Goal: Task Accomplishment & Management: Manage account settings

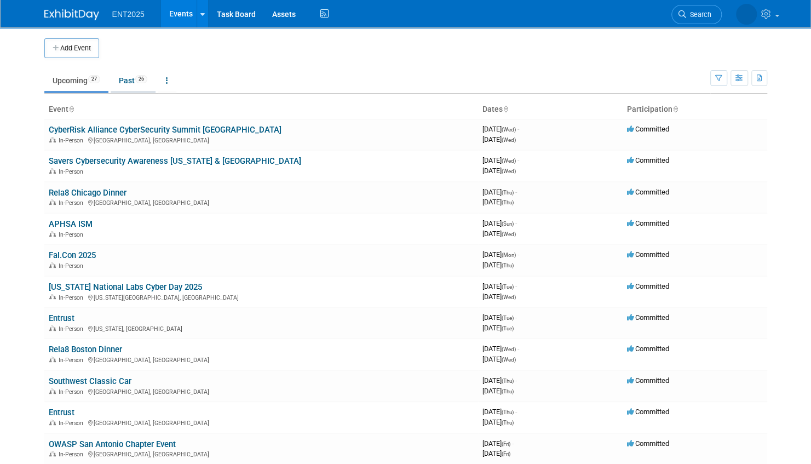
click at [125, 79] on link "Past 26" at bounding box center [133, 80] width 45 height 21
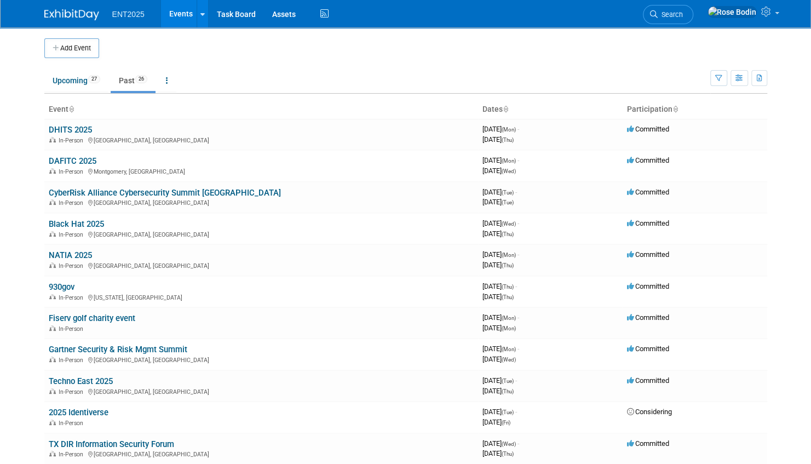
click at [507, 109] on icon at bounding box center [505, 109] width 5 height 7
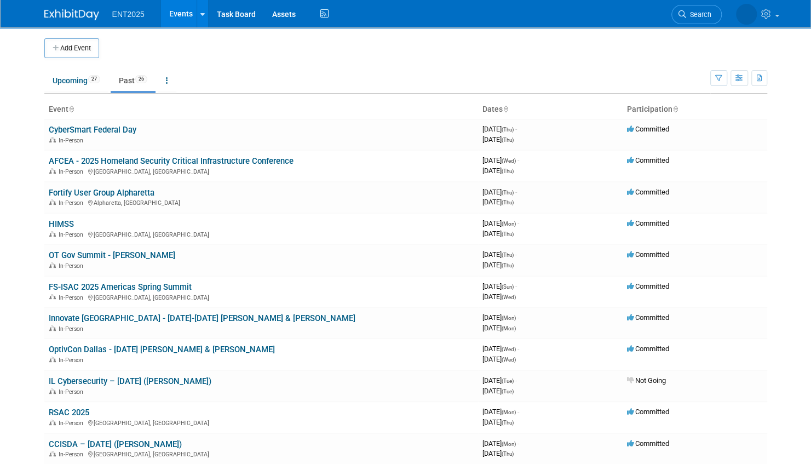
click at [507, 106] on icon at bounding box center [505, 109] width 5 height 7
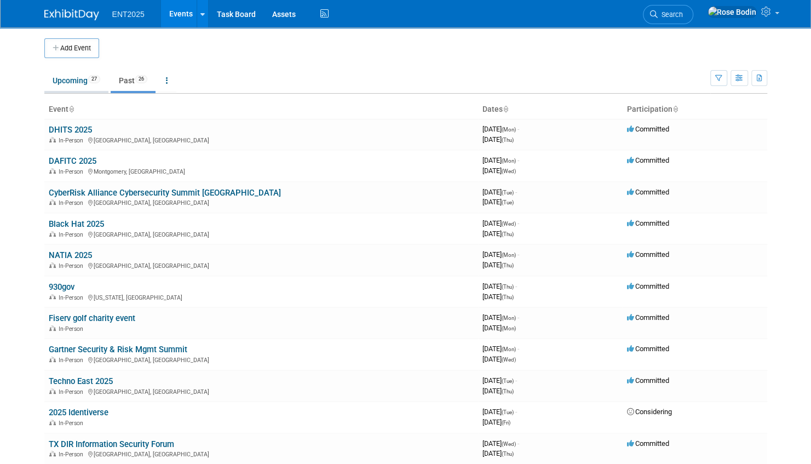
click at [81, 81] on link "Upcoming 27" at bounding box center [76, 80] width 64 height 21
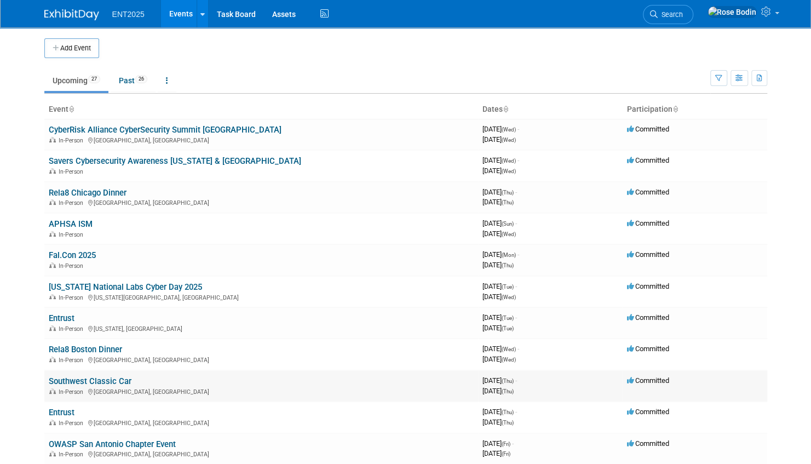
click at [98, 381] on link "Southwest Classic Car" at bounding box center [90, 381] width 83 height 10
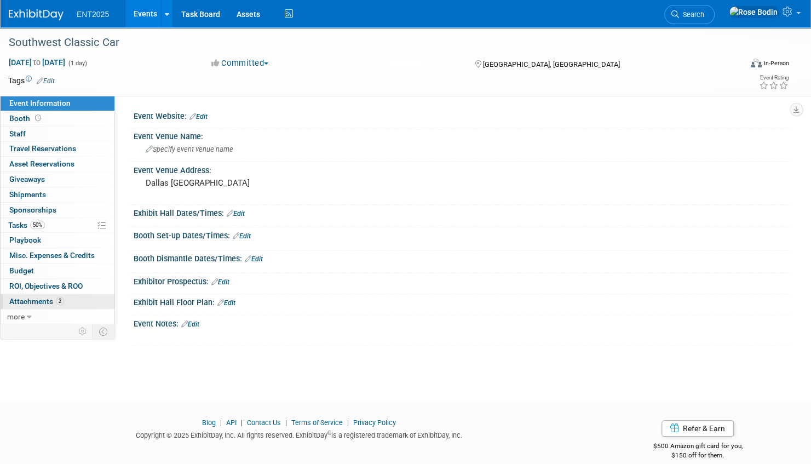
click at [82, 299] on link "2 Attachments 2" at bounding box center [58, 301] width 114 height 15
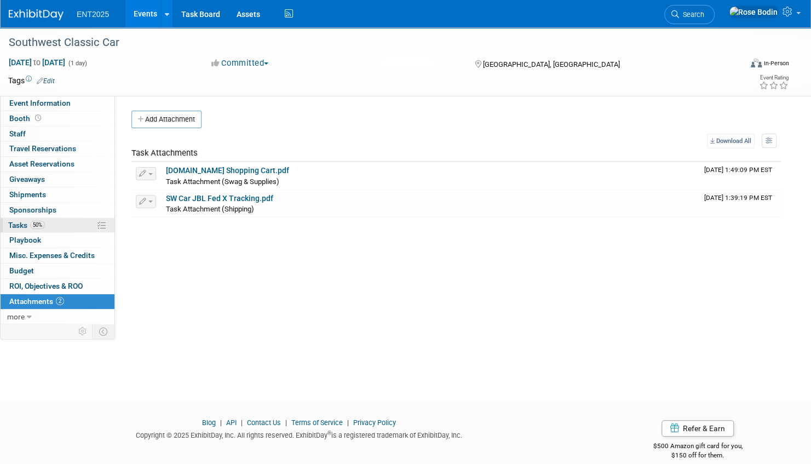
click at [72, 224] on link "50% Tasks 50%" at bounding box center [58, 225] width 114 height 15
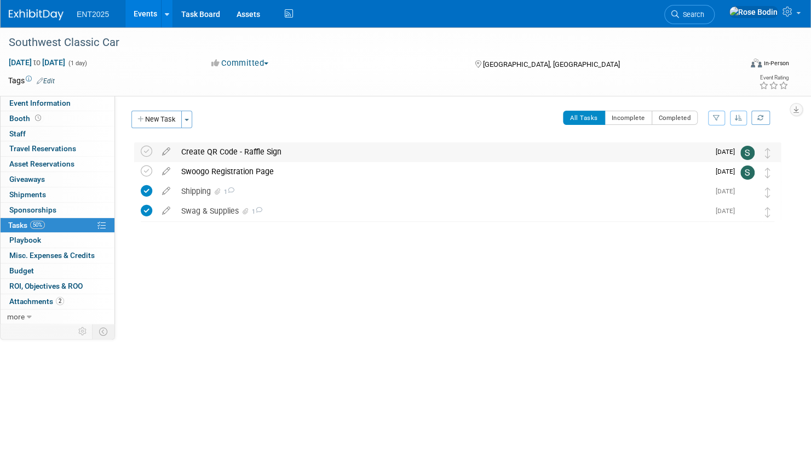
click at [315, 155] on div "Create QR Code - Raffle Sign" at bounding box center [443, 151] width 534 height 19
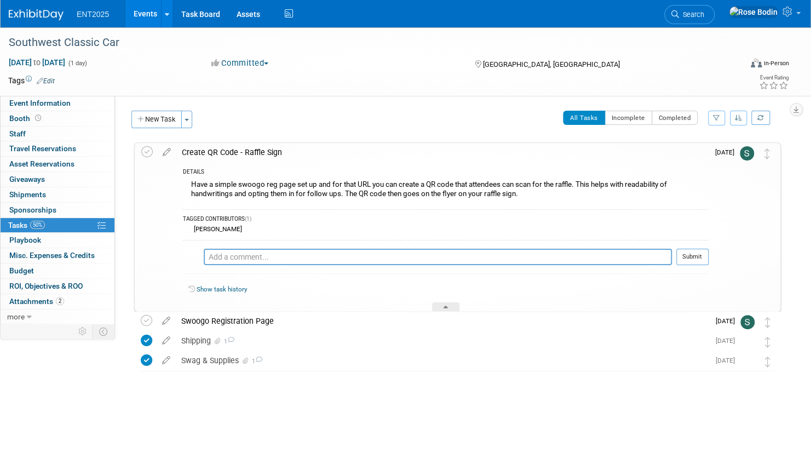
click at [318, 158] on div "Create QR Code - Raffle Sign" at bounding box center [442, 152] width 533 height 19
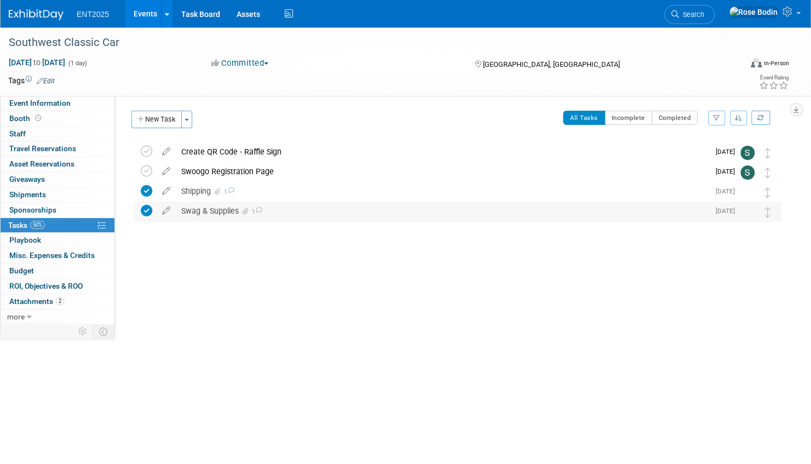
click at [318, 214] on div "Swag & Supplies 1" at bounding box center [443, 211] width 534 height 19
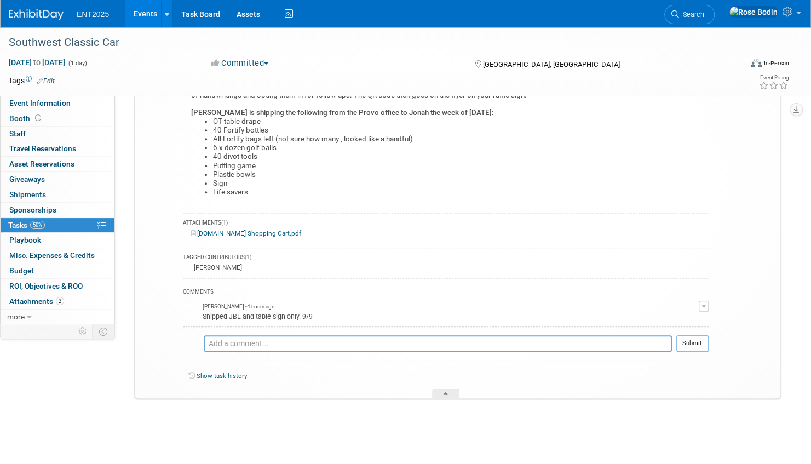
scroll to position [234, 0]
click at [446, 390] on div at bounding box center [445, 392] width 27 height 9
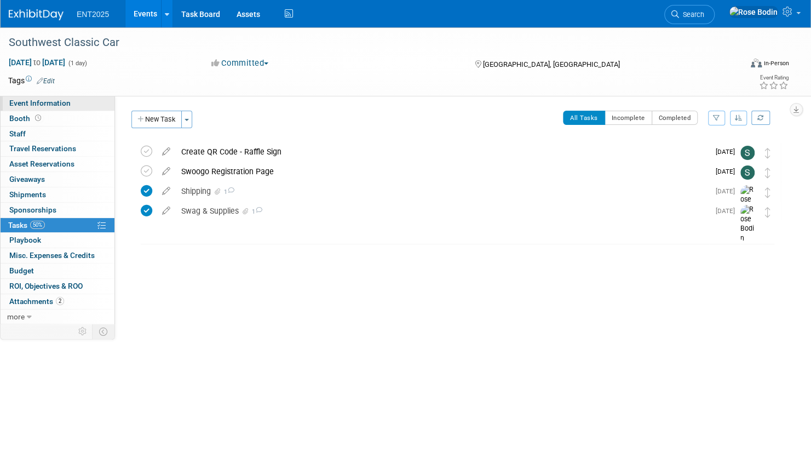
click at [82, 104] on link "Event Information" at bounding box center [58, 103] width 114 height 15
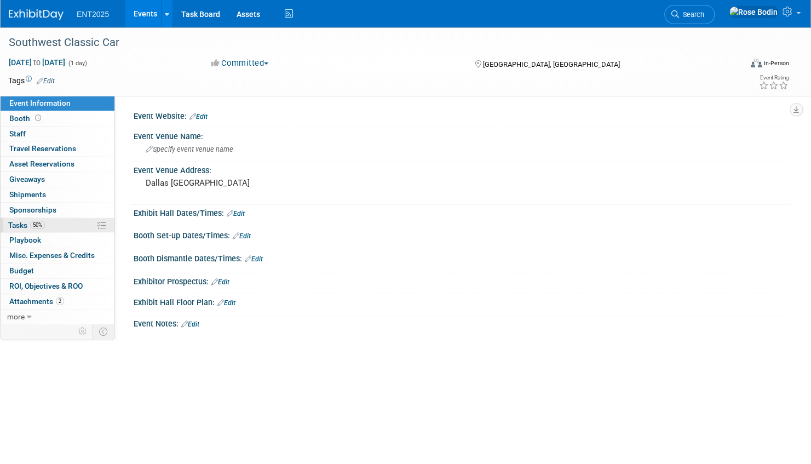
click at [64, 225] on link "50% Tasks 50%" at bounding box center [58, 225] width 114 height 15
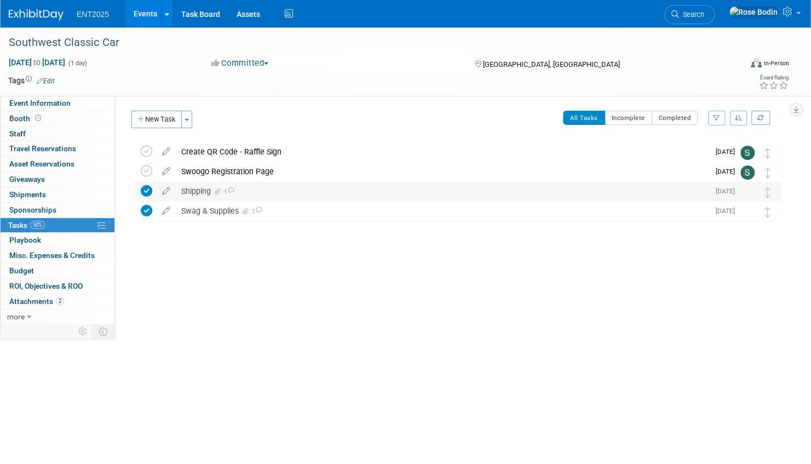
click at [296, 195] on div "Shipping 1" at bounding box center [443, 191] width 534 height 19
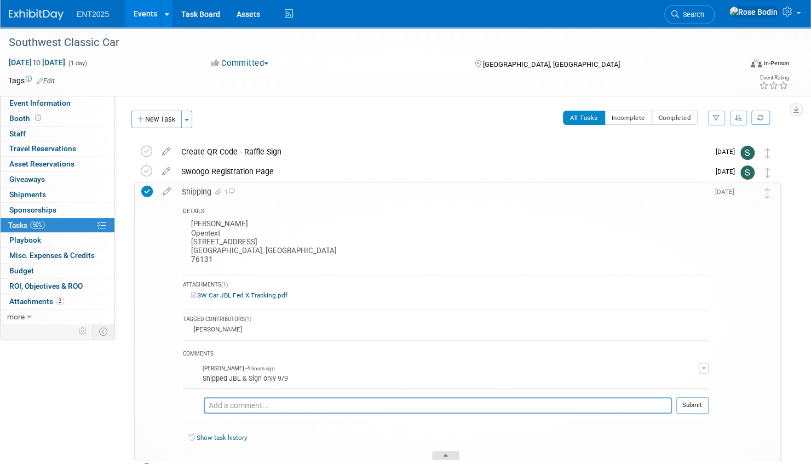
click at [447, 454] on icon at bounding box center [446, 457] width 4 height 7
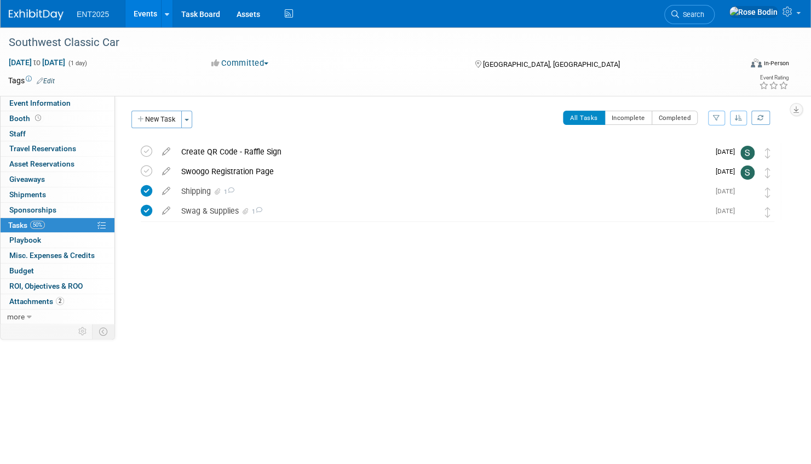
click at [140, 14] on link "Events" at bounding box center [145, 13] width 40 height 27
